Goal: Navigation & Orientation: Understand site structure

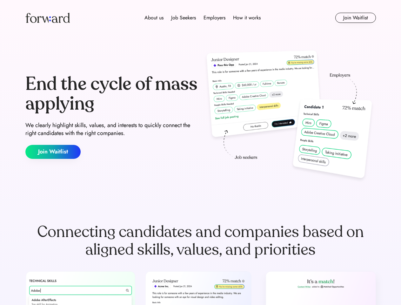
click at [200, 152] on div "End the cycle of mass applying We clearly highlight skills, values, and interes…" at bounding box center [200, 116] width 351 height 137
click at [201, 18] on div "About us Job Seekers Employers How it works" at bounding box center [202, 18] width 250 height 8
click at [48, 18] on img at bounding box center [47, 18] width 44 height 10
click at [203, 18] on div "About us Job Seekers Employers How it works" at bounding box center [202, 18] width 250 height 8
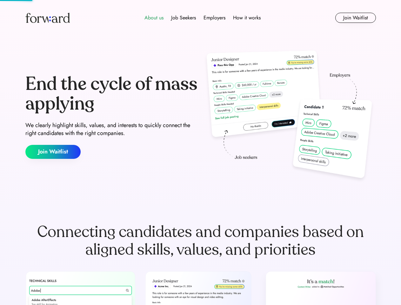
click at [154, 18] on div "About us" at bounding box center [154, 18] width 19 height 8
click at [184, 18] on div "Job Seekers" at bounding box center [183, 18] width 25 height 8
click at [214, 18] on div "Employers" at bounding box center [215, 18] width 22 height 8
click at [246, 18] on div "How it works" at bounding box center [247, 18] width 28 height 8
click at [355, 18] on button "Join Waitlist" at bounding box center [355, 18] width 41 height 10
